Goal: Task Accomplishment & Management: Use online tool/utility

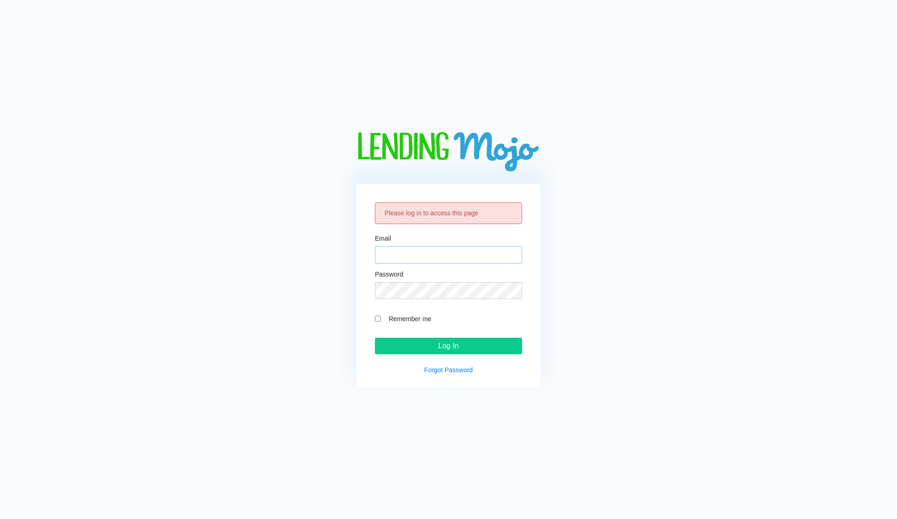
click at [444, 259] on input "Email" at bounding box center [448, 254] width 147 height 17
type input "[PERSON_NAME][EMAIL_ADDRESS][DOMAIN_NAME]"
click at [375, 338] on input "Log In" at bounding box center [448, 346] width 147 height 17
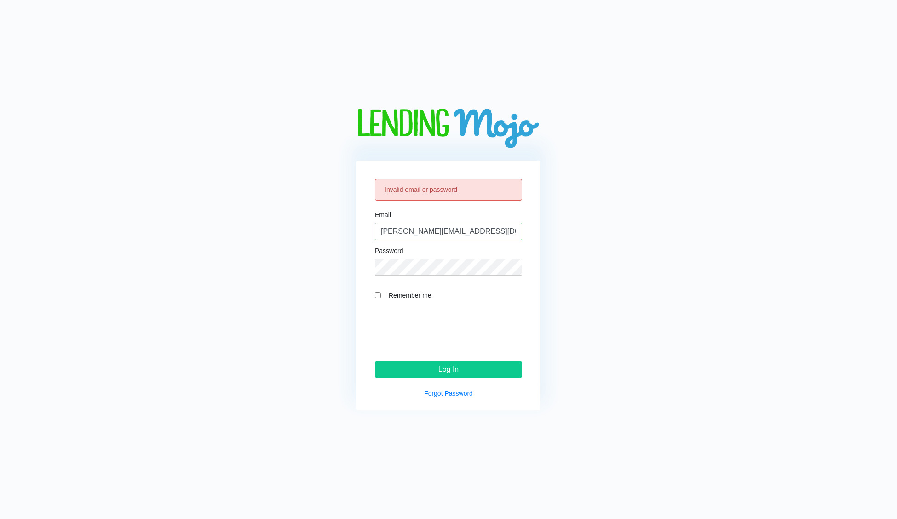
click at [459, 278] on form "Email nisarg@lendingmojo.com Password Remember me Log In" at bounding box center [448, 295] width 147 height 167
click at [419, 368] on input "Log In" at bounding box center [448, 369] width 147 height 17
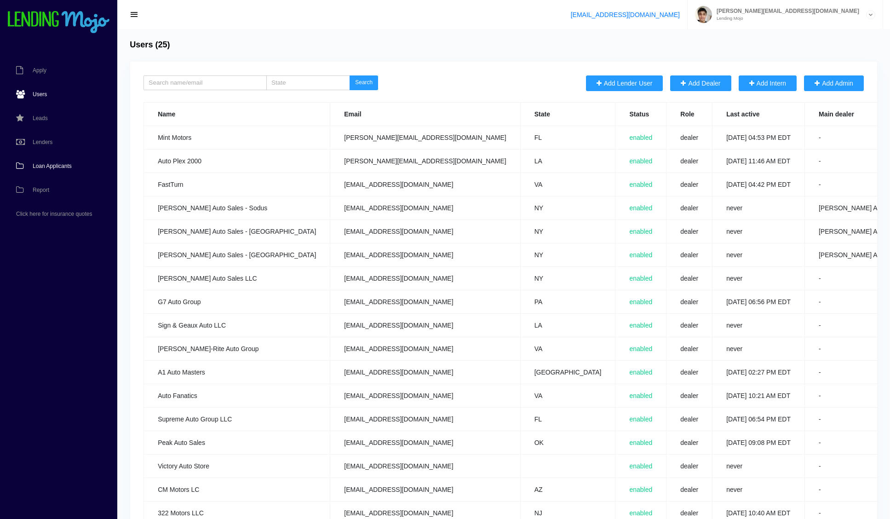
click at [63, 171] on link "Loan Applicants" at bounding box center [54, 166] width 108 height 24
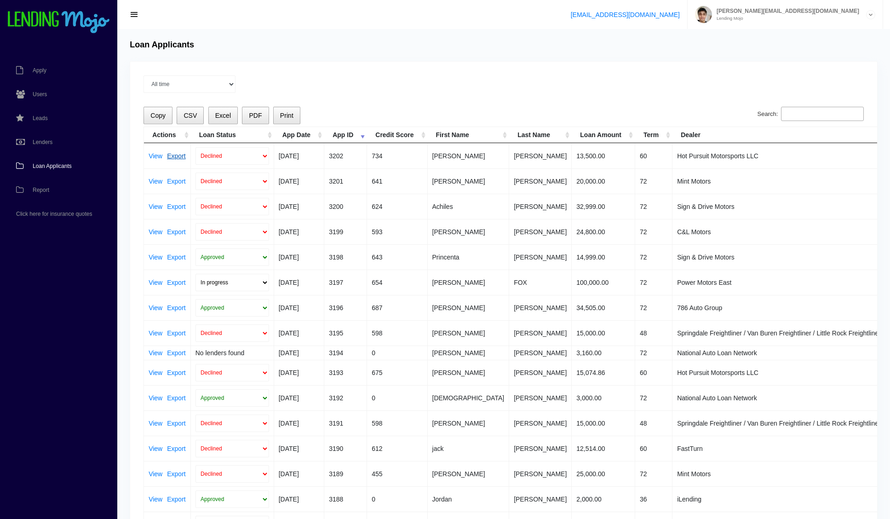
click at [177, 153] on link "Export" at bounding box center [176, 156] width 18 height 6
click at [39, 149] on link "Lenders" at bounding box center [54, 142] width 108 height 24
click at [52, 167] on span "Loan Applicants" at bounding box center [52, 166] width 39 height 6
